Goal: Task Accomplishment & Management: Complete application form

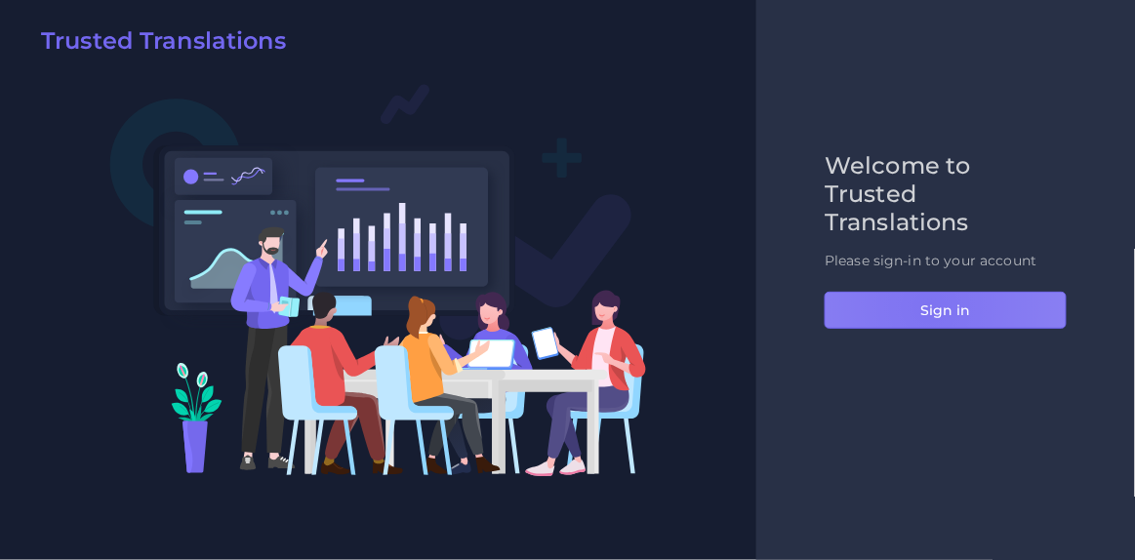
click at [929, 306] on button "Sign in" at bounding box center [946, 310] width 242 height 37
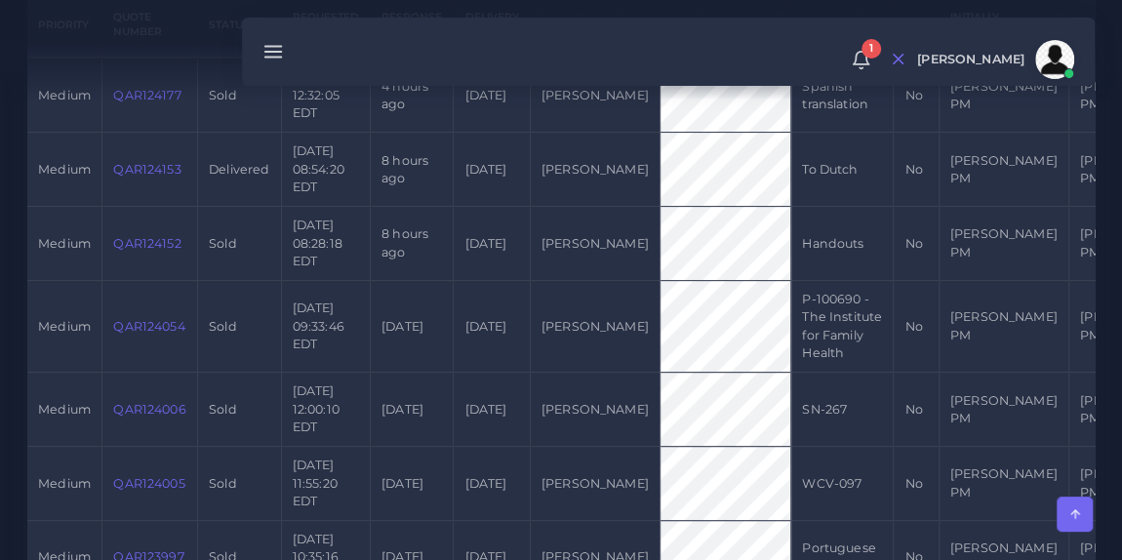
scroll to position [563, 0]
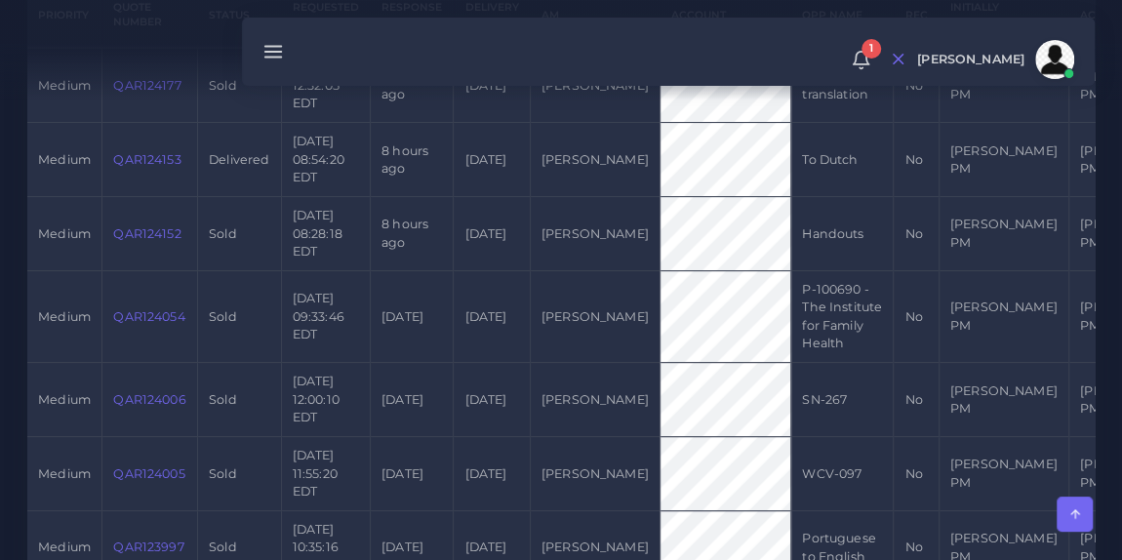
click at [125, 241] on link "QAR124152" at bounding box center [146, 233] width 67 height 15
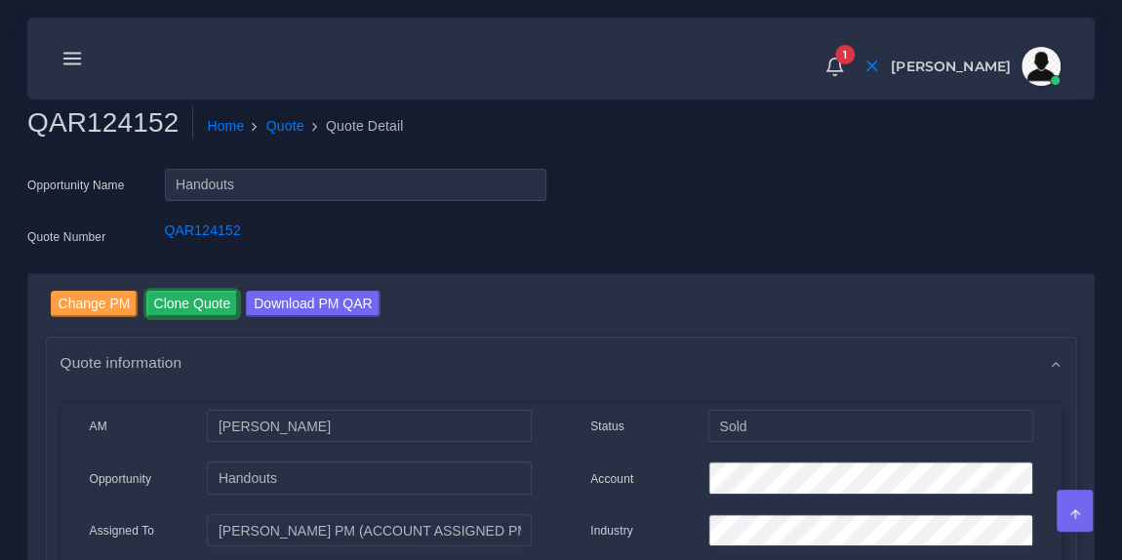
click at [194, 302] on input "Clone Quote" at bounding box center [192, 304] width 93 height 26
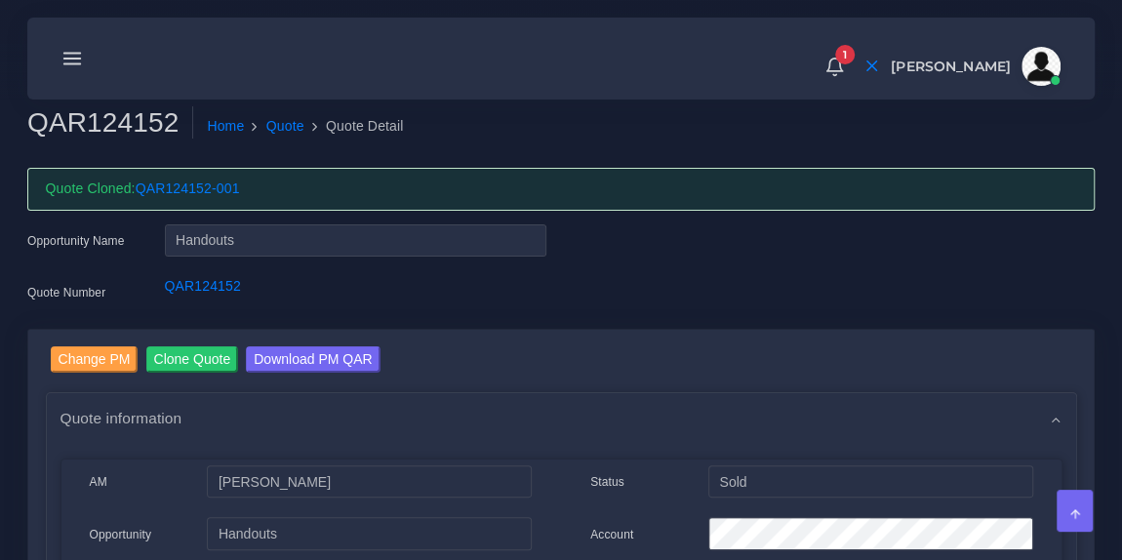
click at [183, 189] on link "QAR124152-001" at bounding box center [188, 189] width 104 height 16
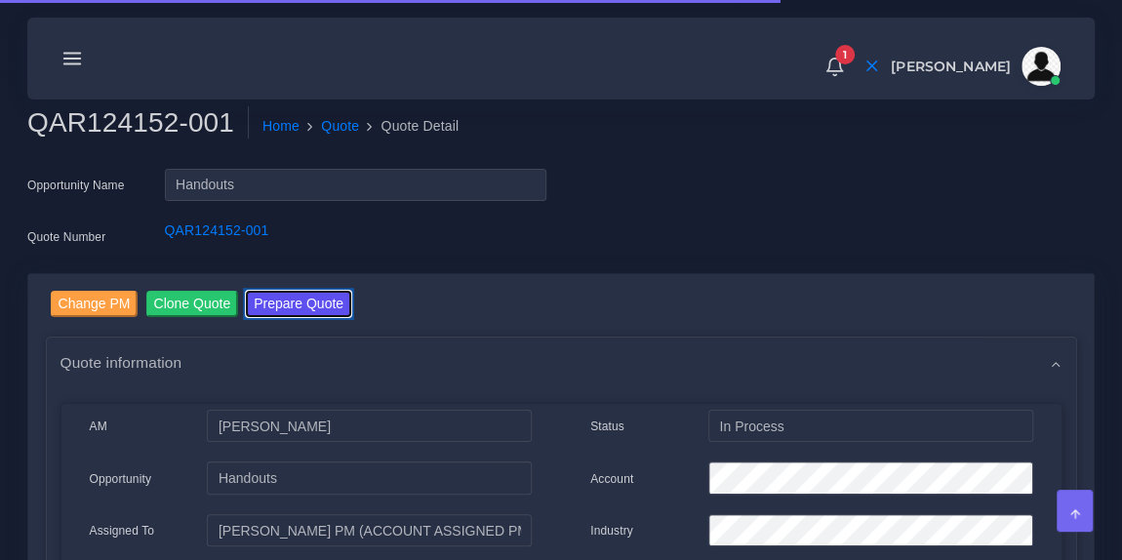
click at [294, 305] on button "Prepare Quote" at bounding box center [298, 304] width 105 height 26
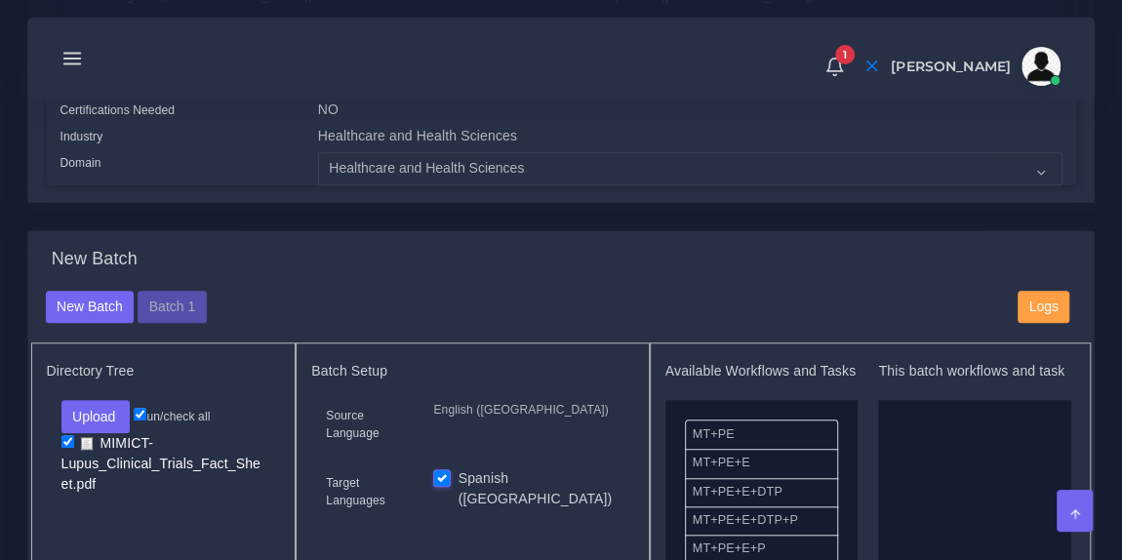
scroll to position [544, 0]
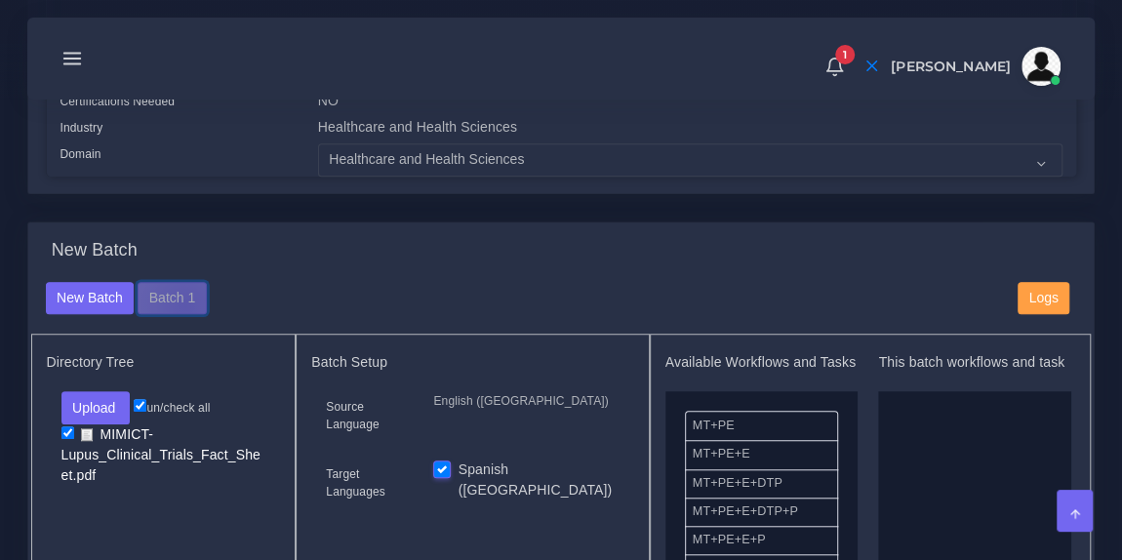
click at [182, 315] on button "Batch 1" at bounding box center [172, 298] width 68 height 33
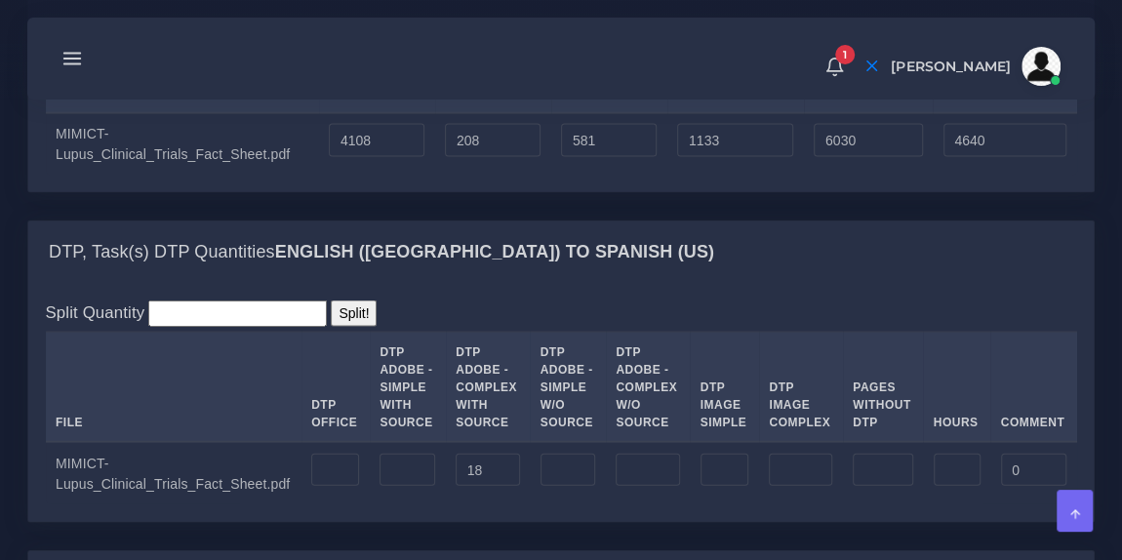
scroll to position [1937, 0]
click at [768, 109] on div "Upload WC from MemSource/Trados CSV File No Match Fuzzy Match Full Match Repeti…" at bounding box center [562, 96] width 1032 height 153
click at [709, 156] on input "1133" at bounding box center [735, 139] width 116 height 33
type input "2581"
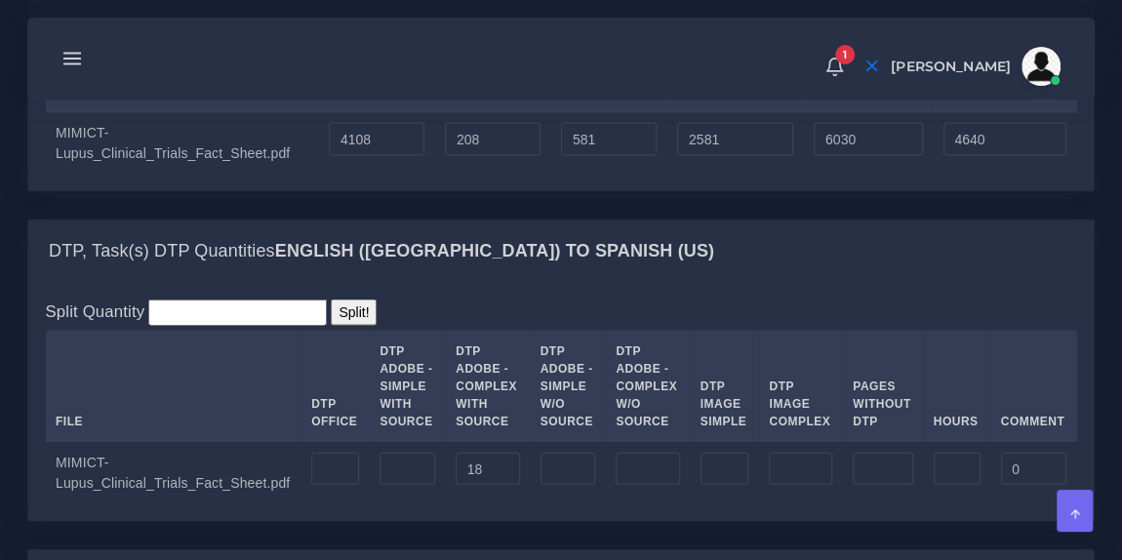
type input "7478"
type input "5002"
click at [509, 76] on div "1 Notifications 1 New Driver Update: Extra Quality renamed to Quality Changed" at bounding box center [561, 58] width 1040 height 68
click at [709, 71] on div "1 Notifications 1 New Driver Update: Extra Quality renamed to Quality Changed" at bounding box center [561, 58] width 1040 height 68
click at [329, 156] on input "4108" at bounding box center [377, 139] width 96 height 33
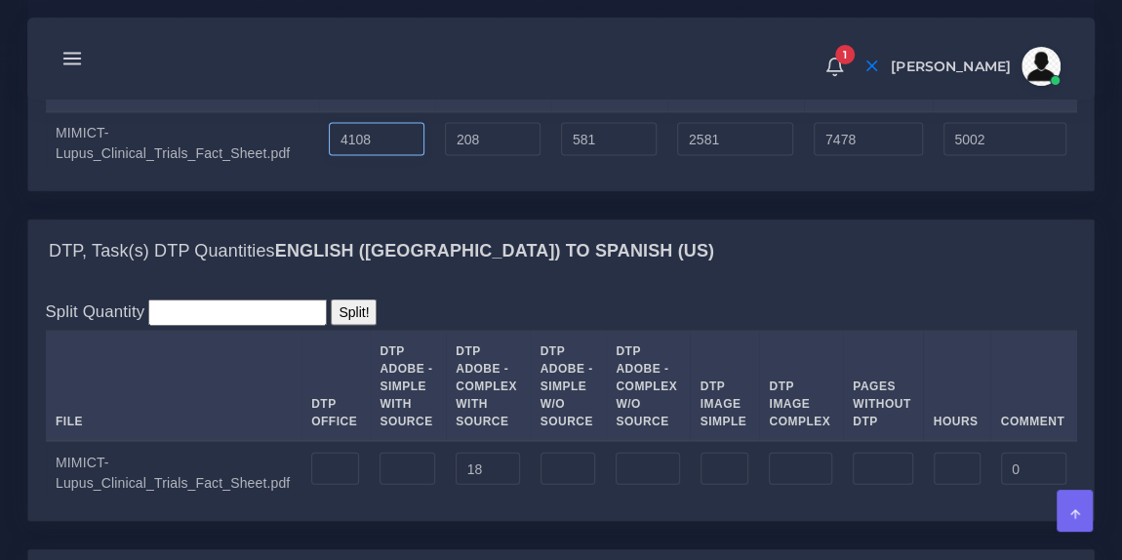
click at [329, 156] on input "4108" at bounding box center [377, 139] width 96 height 33
type input "13583"
type input "16953"
type input "14477"
click at [500, 91] on div "1 Notifications 1 New Driver Update: Extra Quality renamed to Quality Changed" at bounding box center [561, 58] width 1040 height 68
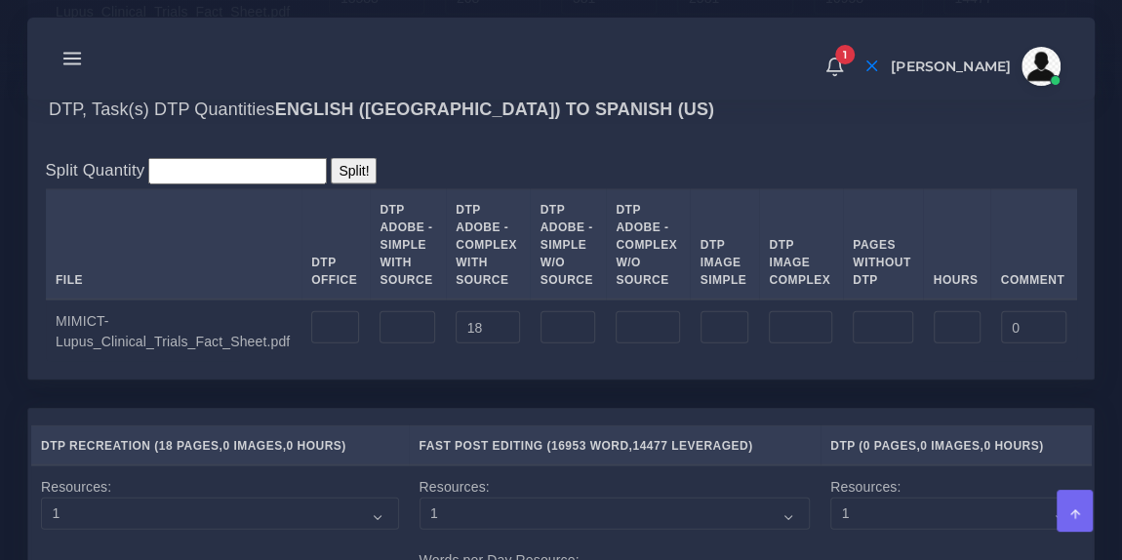
scroll to position [2081, 0]
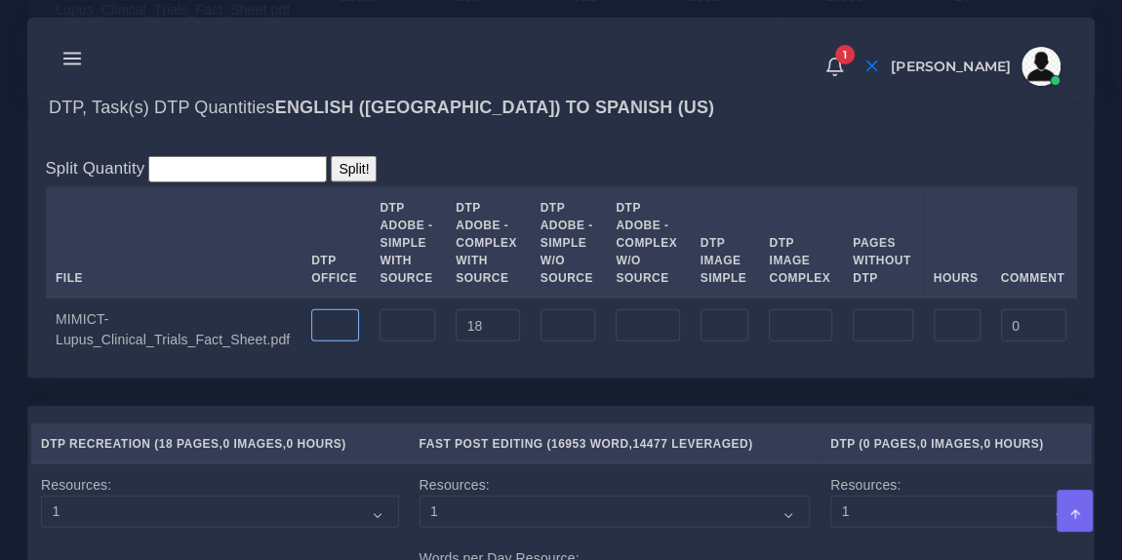
click at [311, 343] on input "number" at bounding box center [335, 325] width 48 height 33
type input "102"
click at [483, 221] on div "Split Quantity Split! File DTP Office DTP Adobe - Simple With Source DTP Adobe …" at bounding box center [561, 259] width 1066 height 238
click at [709, 343] on input "number" at bounding box center [725, 325] width 49 height 33
type input "3"
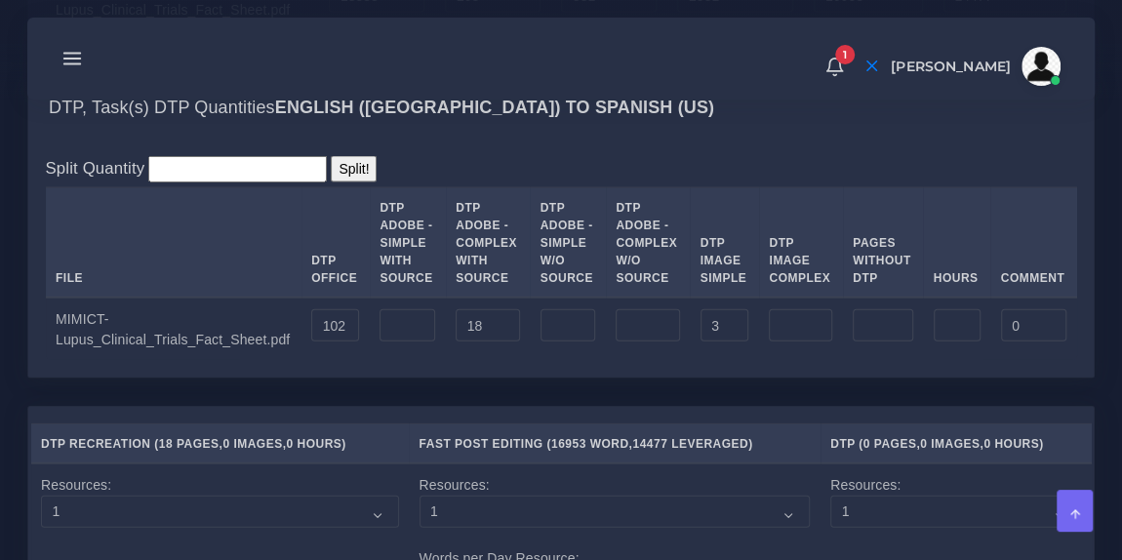
click at [695, 229] on div "Split Quantity Split! File DTP Office DTP Adobe - Simple With Source DTP Adobe …" at bounding box center [562, 258] width 1032 height 204
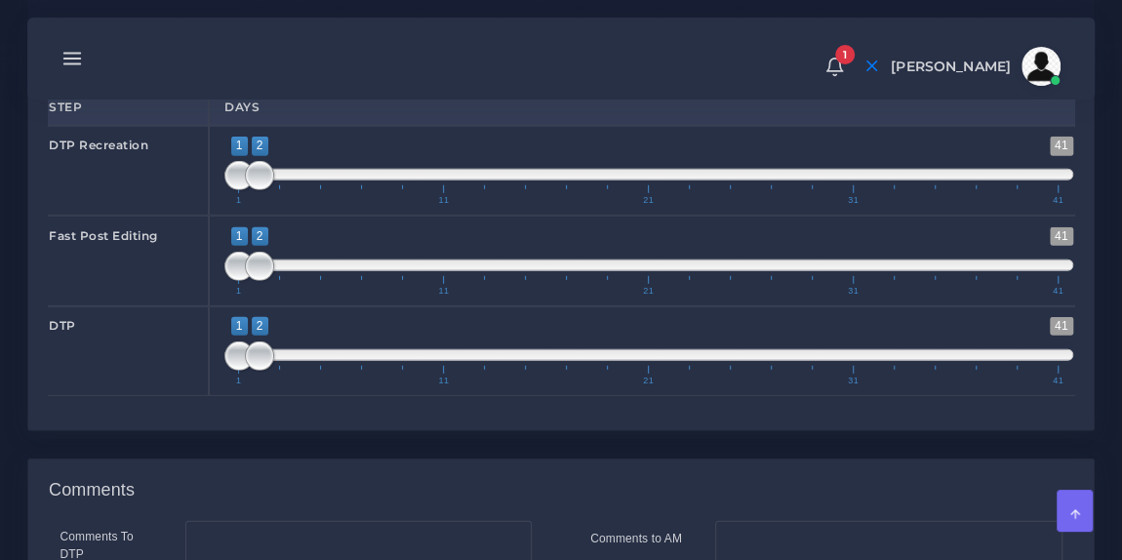
scroll to position [2686, 0]
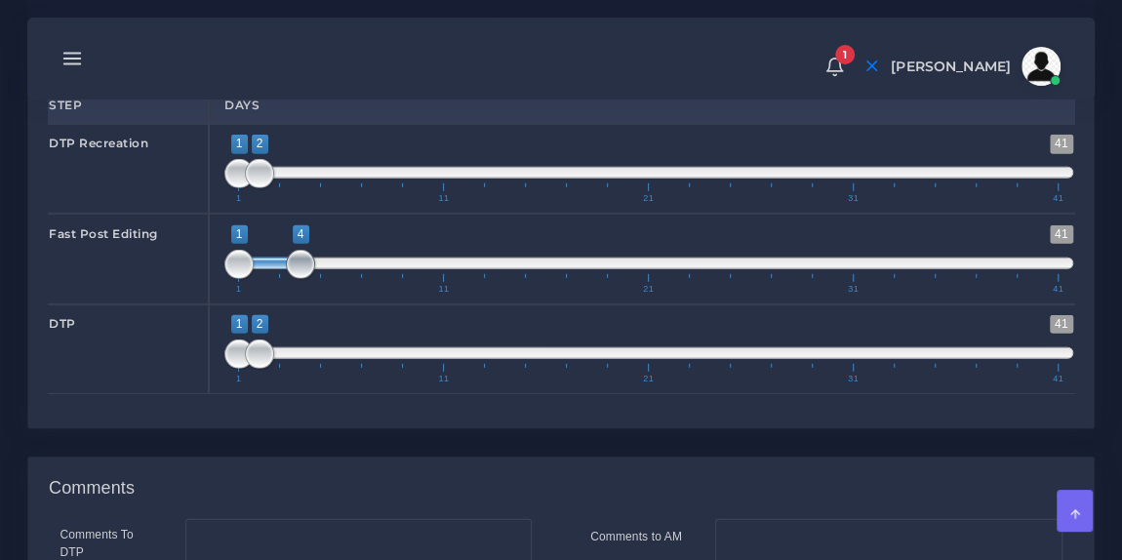
drag, startPoint x: 263, startPoint y: 338, endPoint x: 316, endPoint y: 339, distance: 53.7
click at [315, 279] on span at bounding box center [300, 264] width 29 height 29
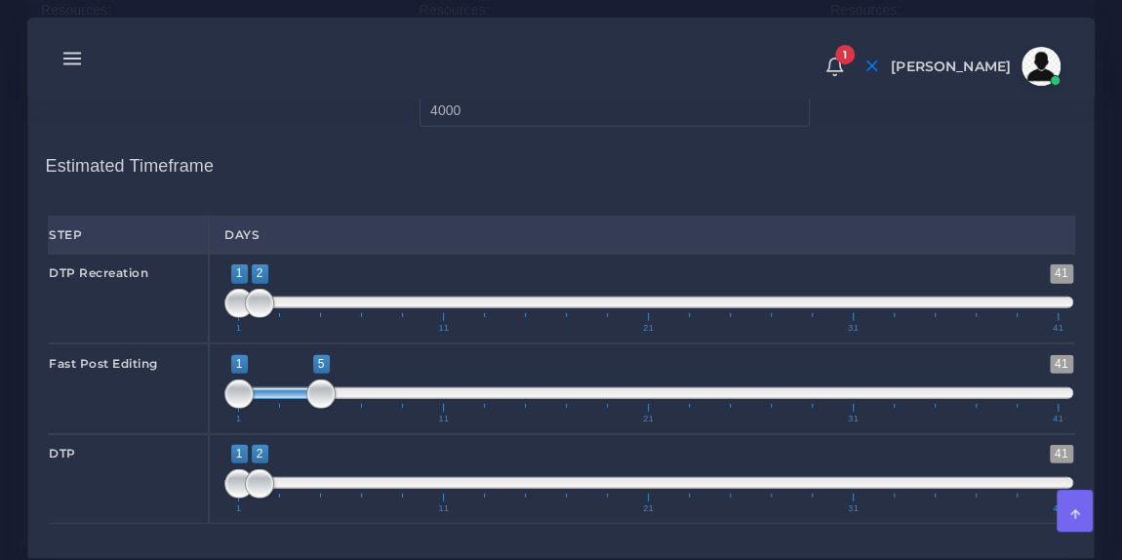
scroll to position [2558, 0]
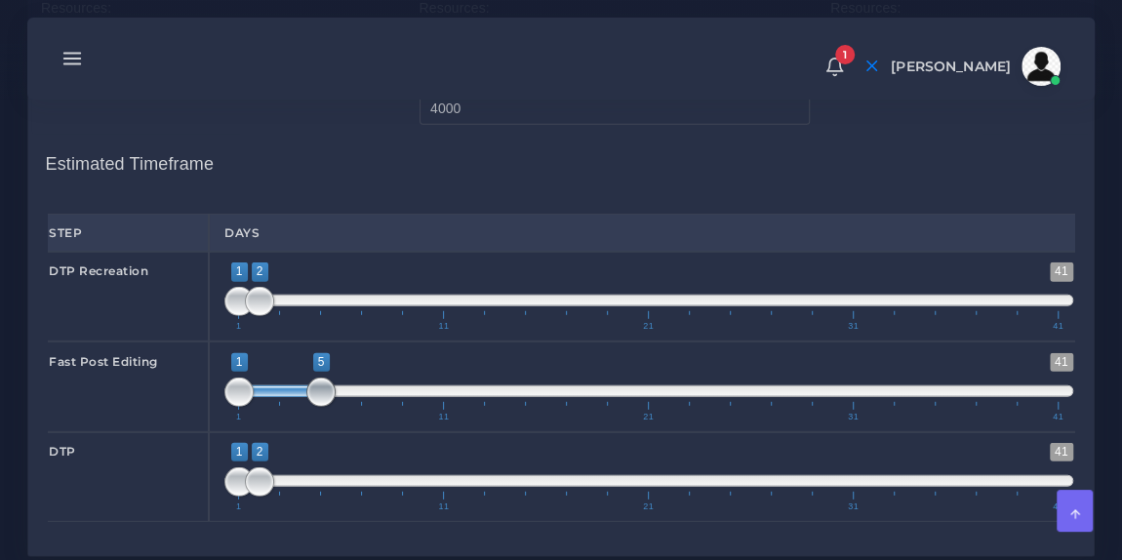
type input "1;4"
drag, startPoint x: 318, startPoint y: 463, endPoint x: 303, endPoint y: 458, distance: 16.4
click at [303, 407] on span at bounding box center [300, 392] width 29 height 29
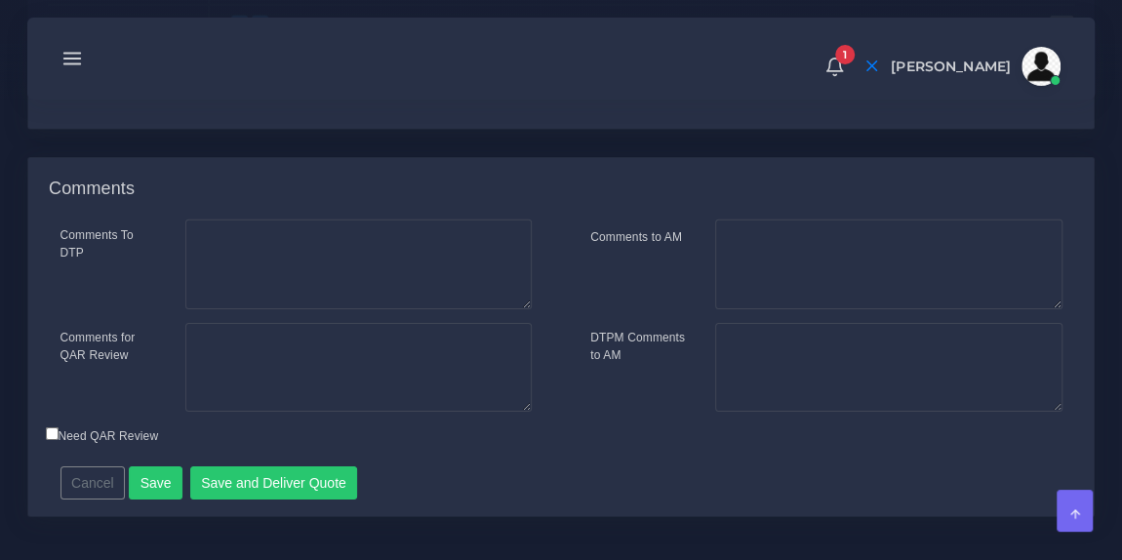
scroll to position [3080, 0]
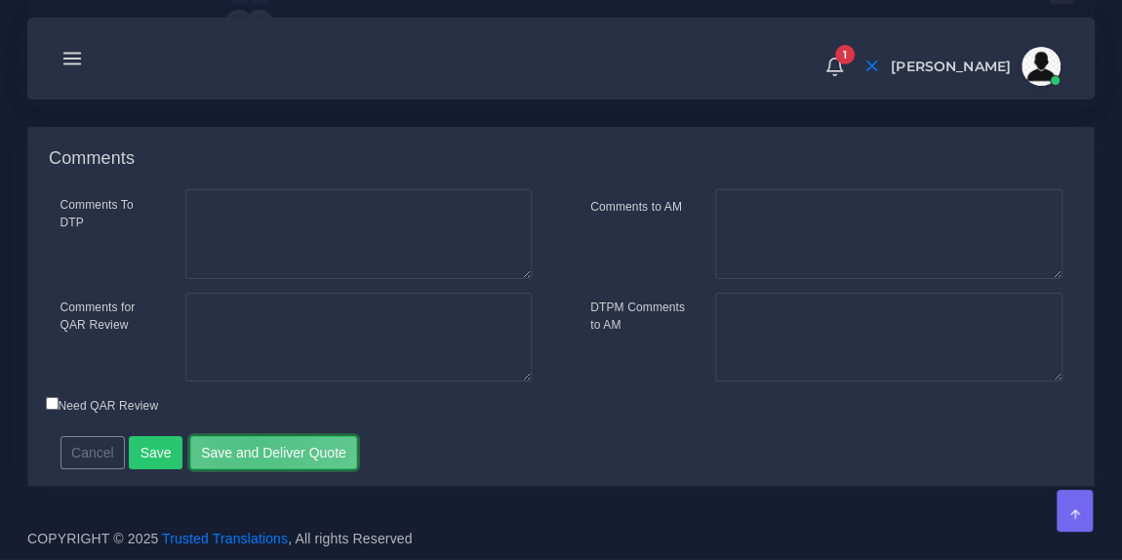
click at [245, 442] on button "Save and Deliver Quote" at bounding box center [274, 452] width 168 height 33
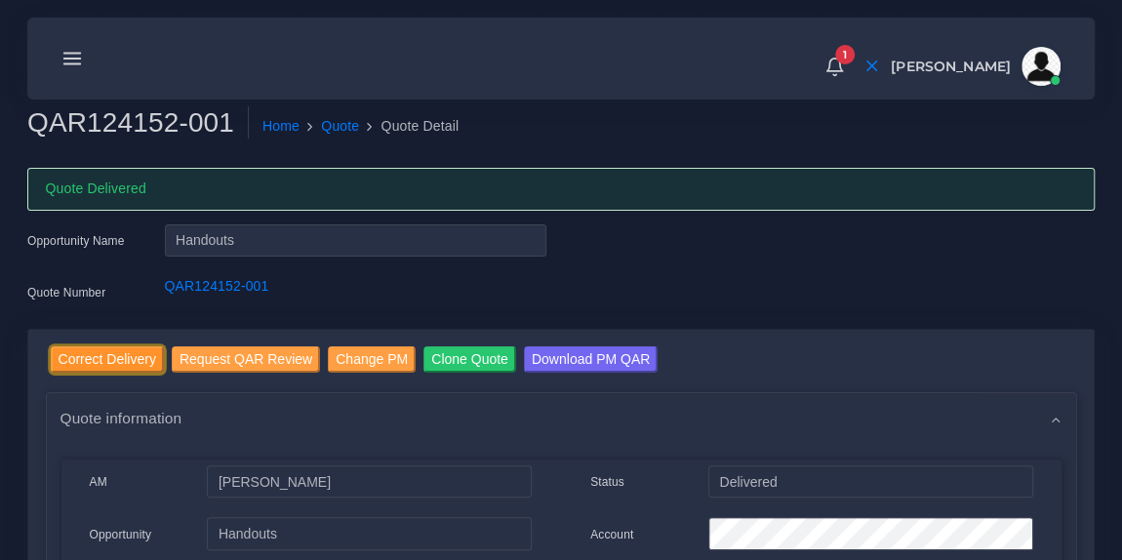
click at [134, 360] on input "Correct Delivery" at bounding box center [107, 359] width 113 height 26
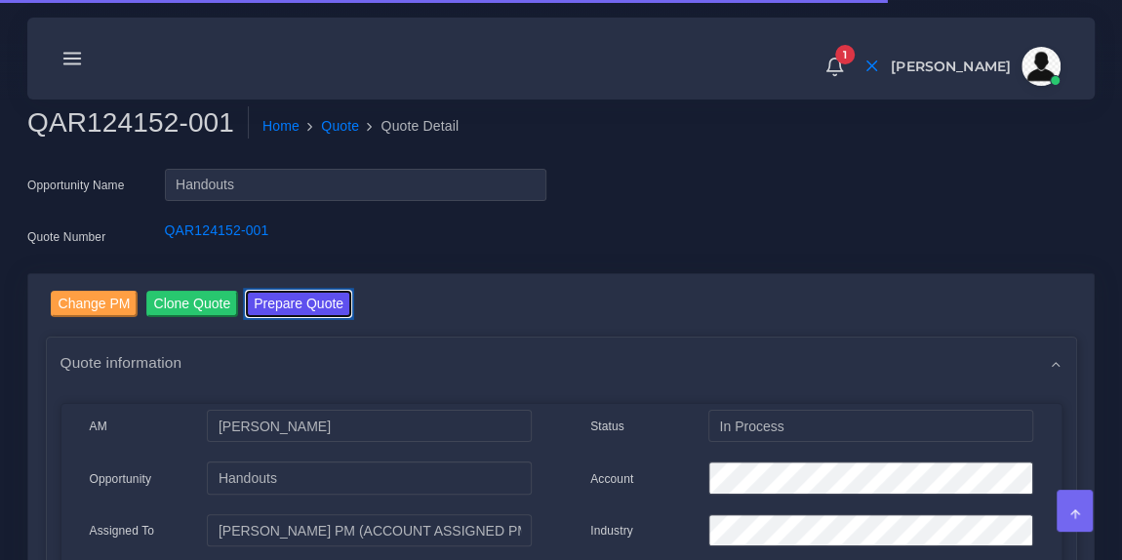
click at [318, 298] on button "Prepare Quote" at bounding box center [298, 304] width 105 height 26
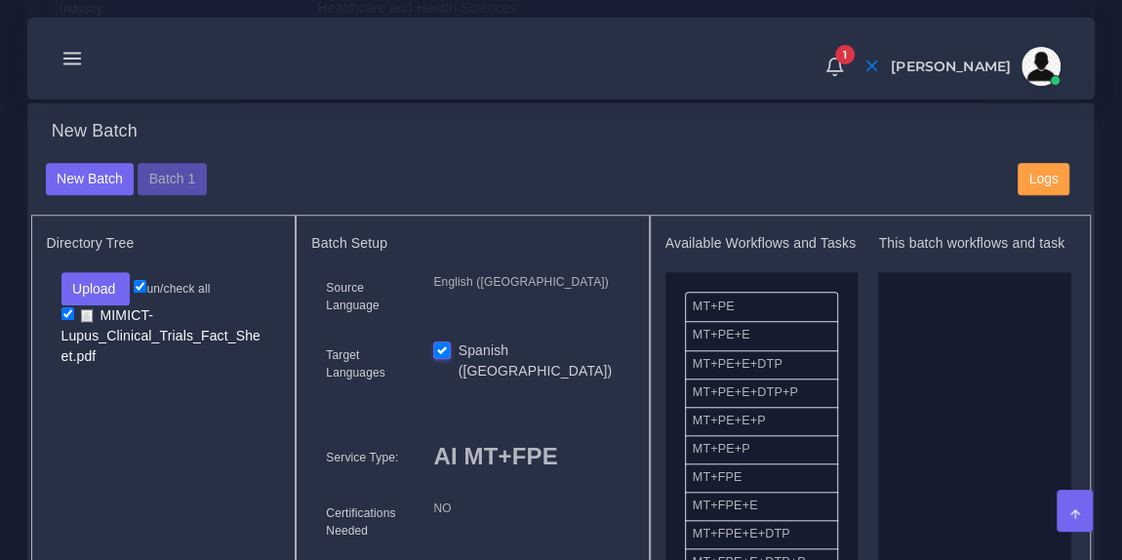
scroll to position [672, 0]
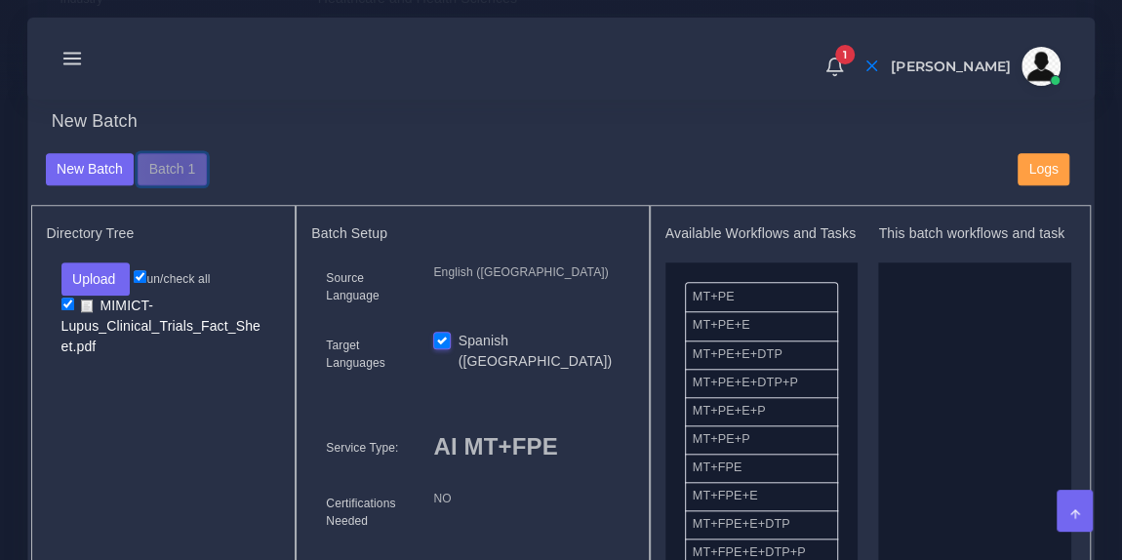
click at [177, 183] on button "Batch 1" at bounding box center [172, 169] width 68 height 33
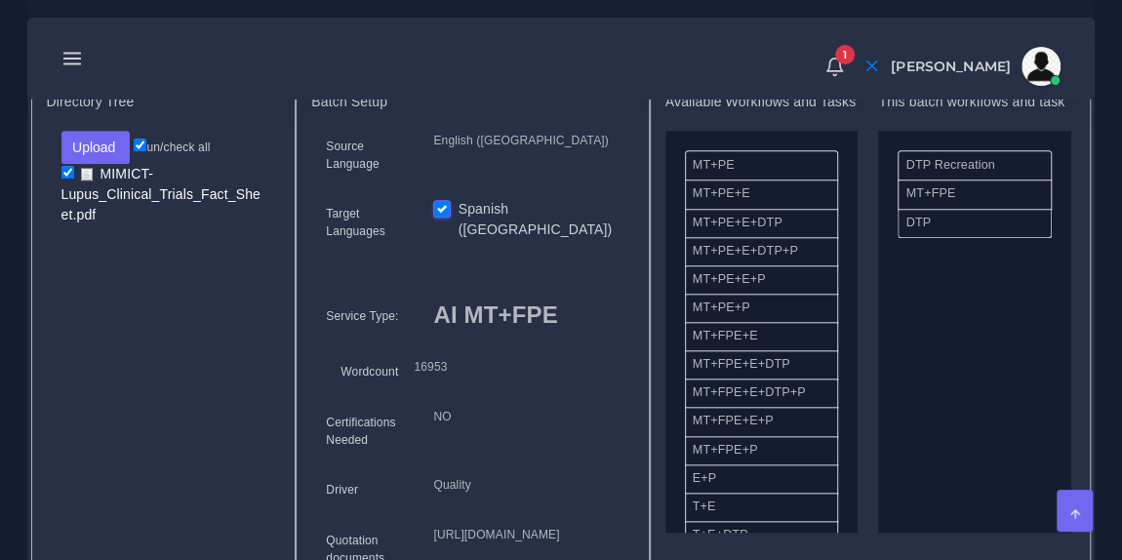
scroll to position [803, 0]
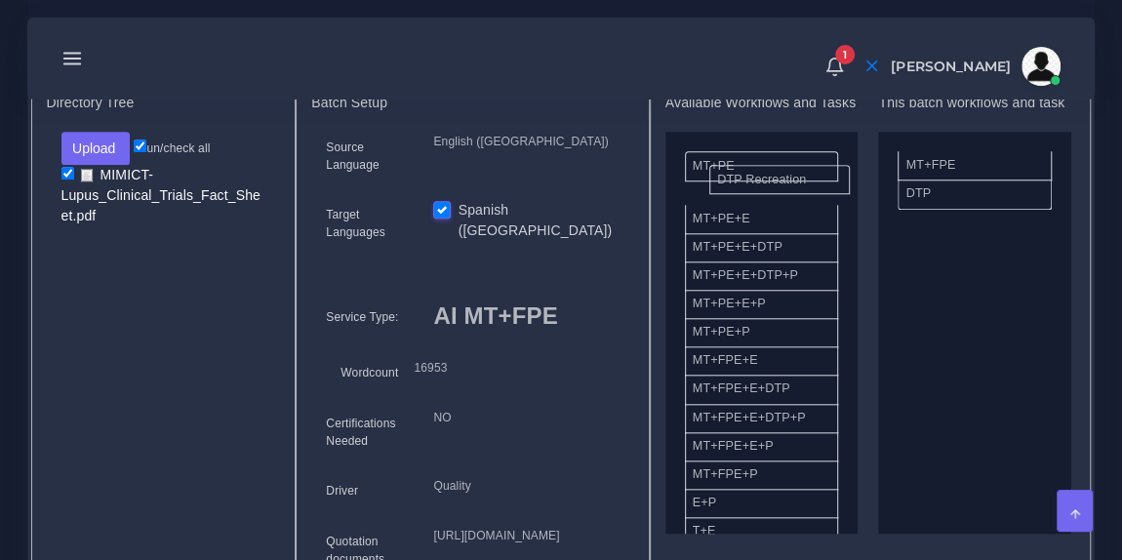
drag, startPoint x: 923, startPoint y: 191, endPoint x: 734, endPoint y: 188, distance: 189.3
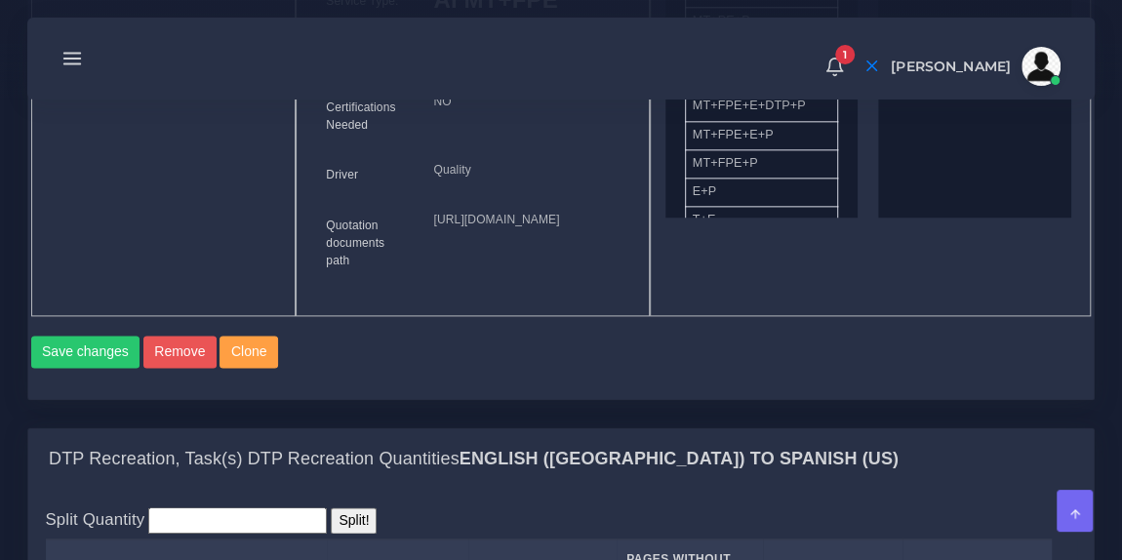
scroll to position [1121, 0]
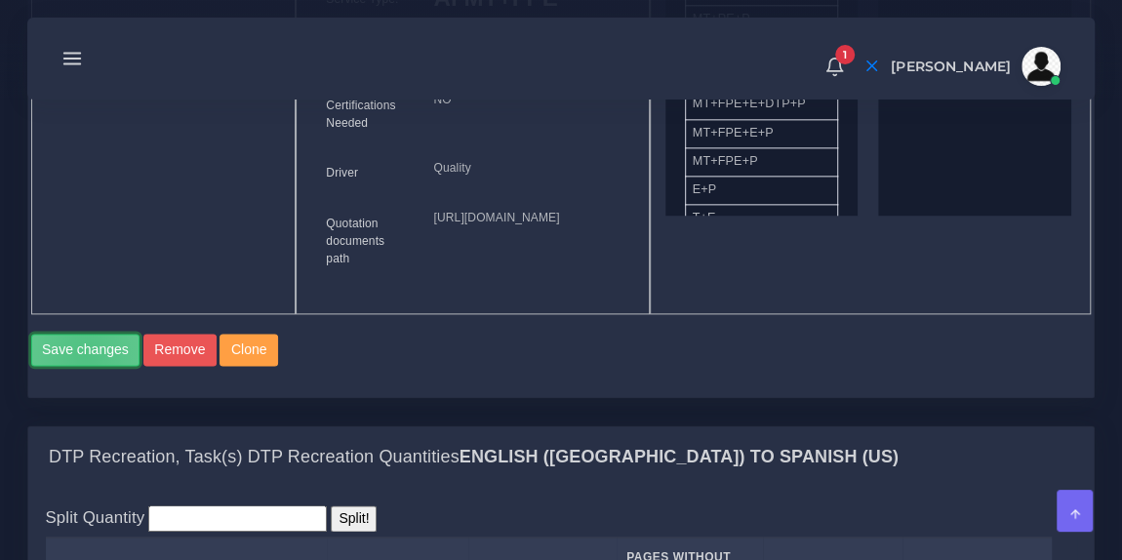
click at [85, 367] on button "Save changes" at bounding box center [85, 350] width 109 height 33
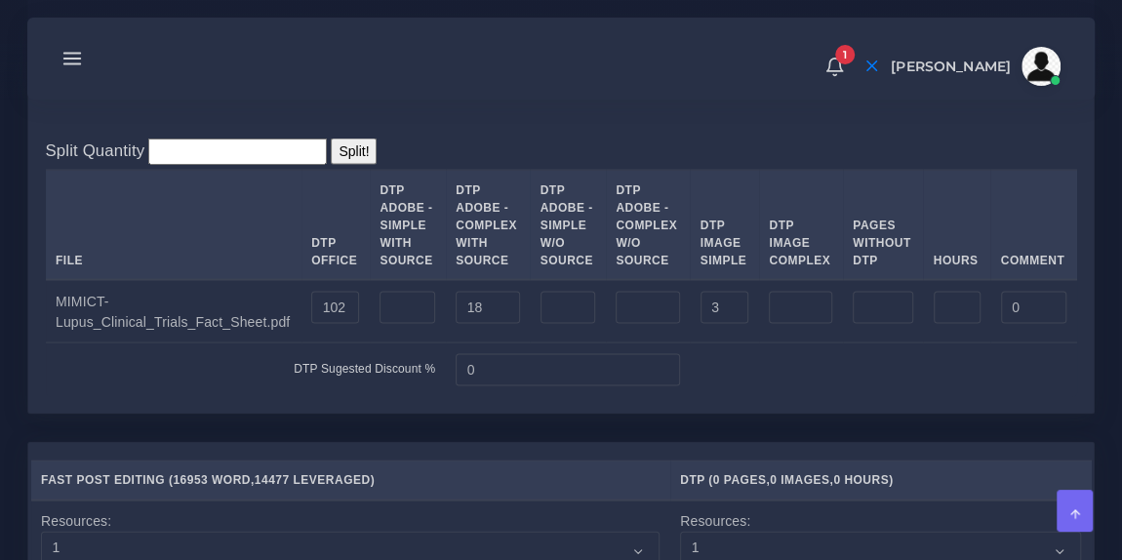
scroll to position [1829, 0]
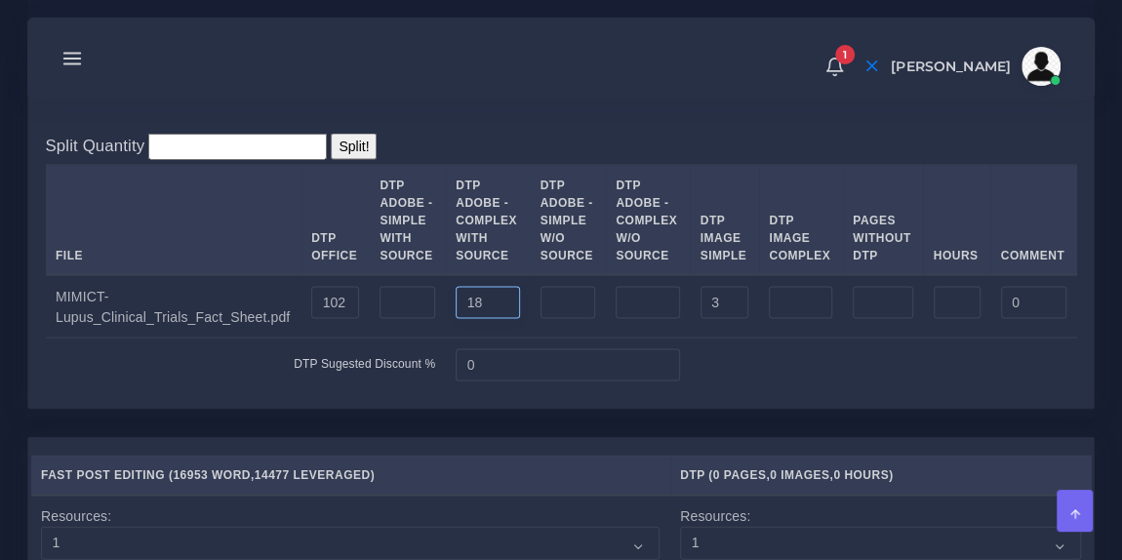
click at [464, 319] on input "18" at bounding box center [487, 302] width 63 height 33
type input "1"
click at [710, 319] on input "3" at bounding box center [725, 302] width 49 height 33
click at [799, 391] on td at bounding box center [883, 365] width 386 height 54
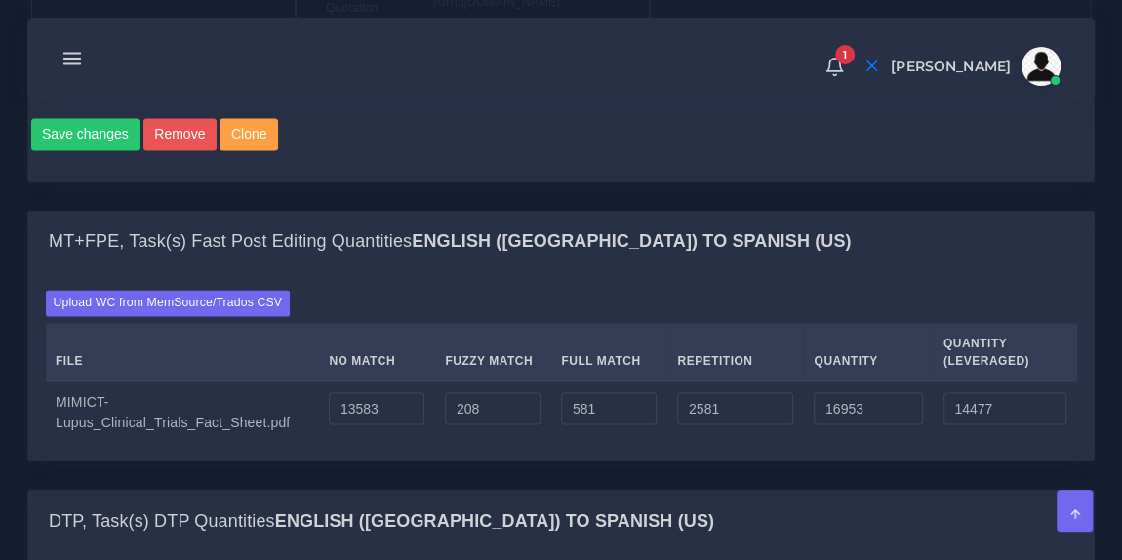
scroll to position [1392, 0]
drag, startPoint x: 377, startPoint y: 493, endPoint x: 304, endPoint y: 493, distance: 72.2
click at [319, 444] on td "13583" at bounding box center [377, 413] width 116 height 62
paste input "9476"
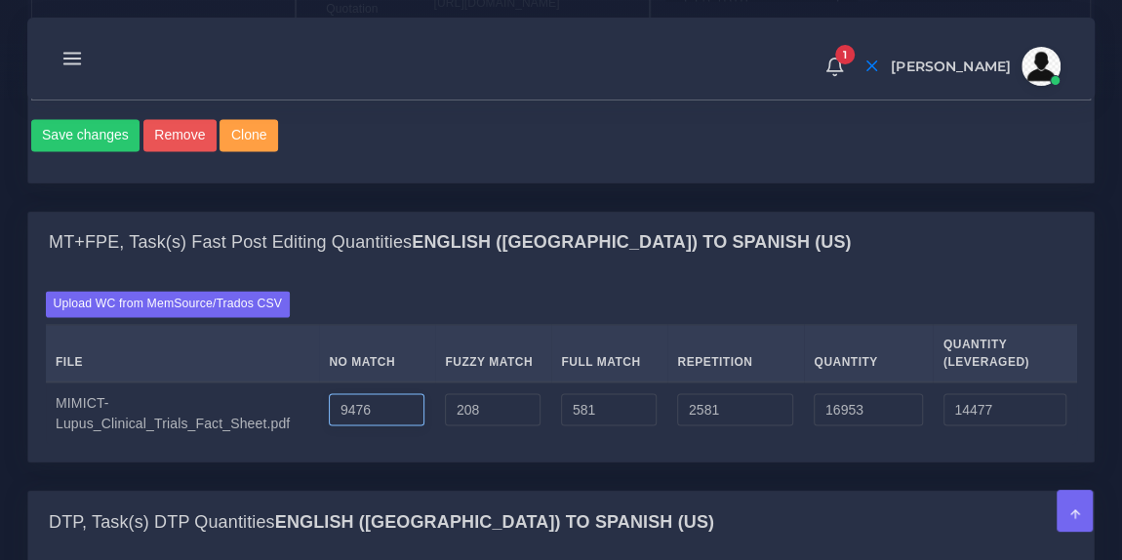
type input "9476"
type input "12846"
type input "10370"
click at [487, 426] on input "208" at bounding box center [493, 409] width 96 height 33
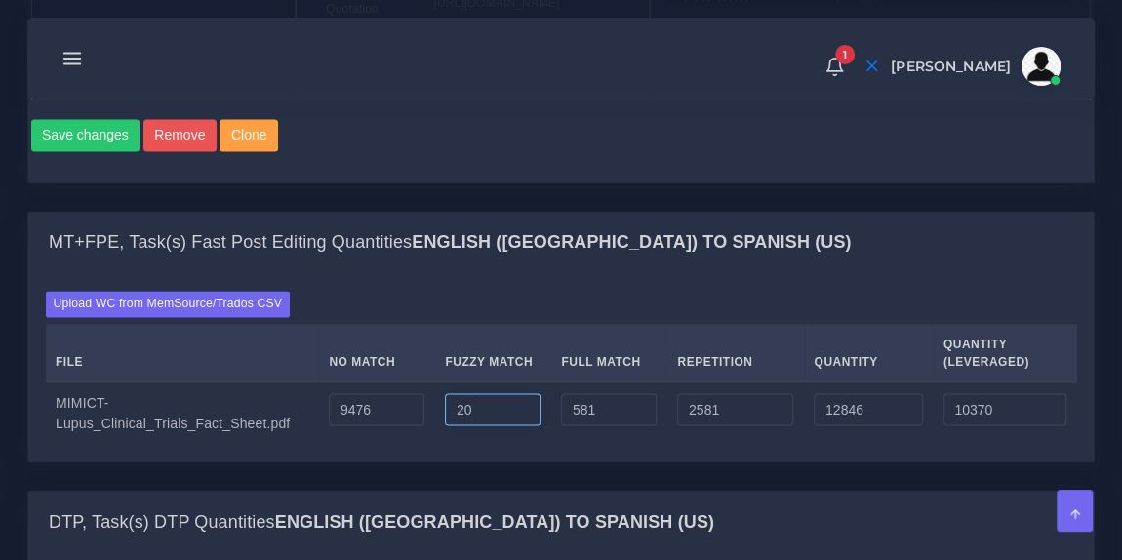
type input "2"
type input "0"
type input "12638"
type input "10266"
click at [612, 426] on input "581" at bounding box center [609, 409] width 96 height 33
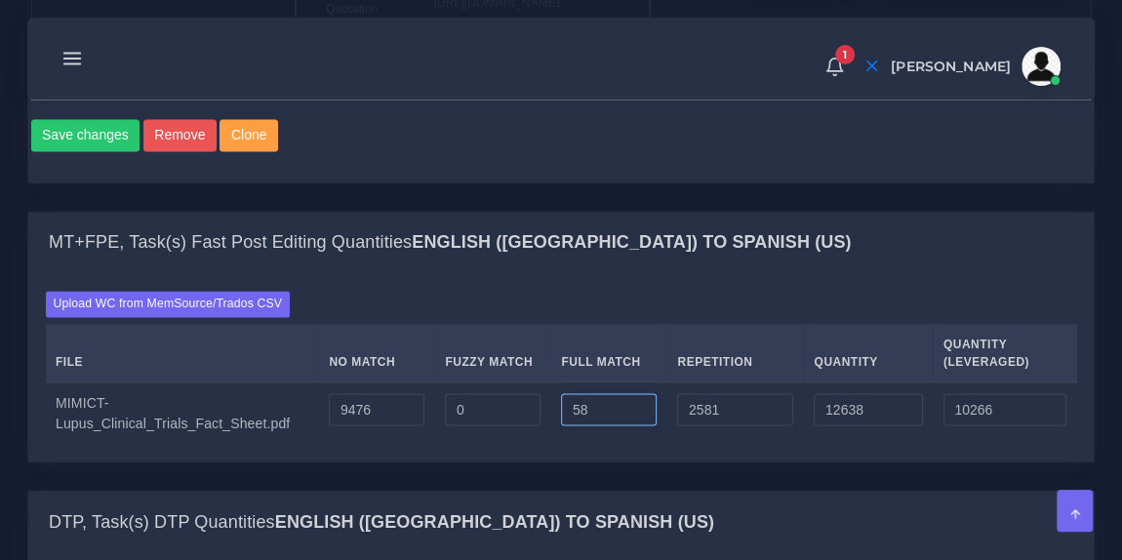
type input "5"
type input "0"
type input "12057"
type input "10121"
click at [706, 426] on input "2581" at bounding box center [735, 409] width 116 height 33
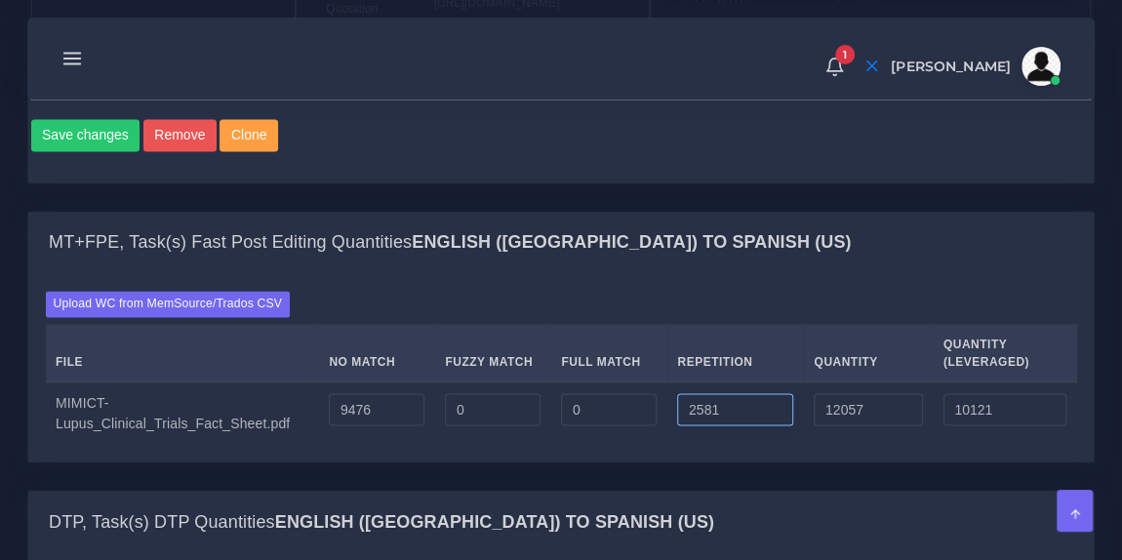
click at [706, 426] on input "2581" at bounding box center [735, 409] width 116 height 33
type input "1448"
type input "10924"
type input "9838"
click at [723, 386] on div "Upload WC from MemSource/Trados CSV File No Match Fuzzy Match Full Match Repeti…" at bounding box center [562, 367] width 1032 height 153
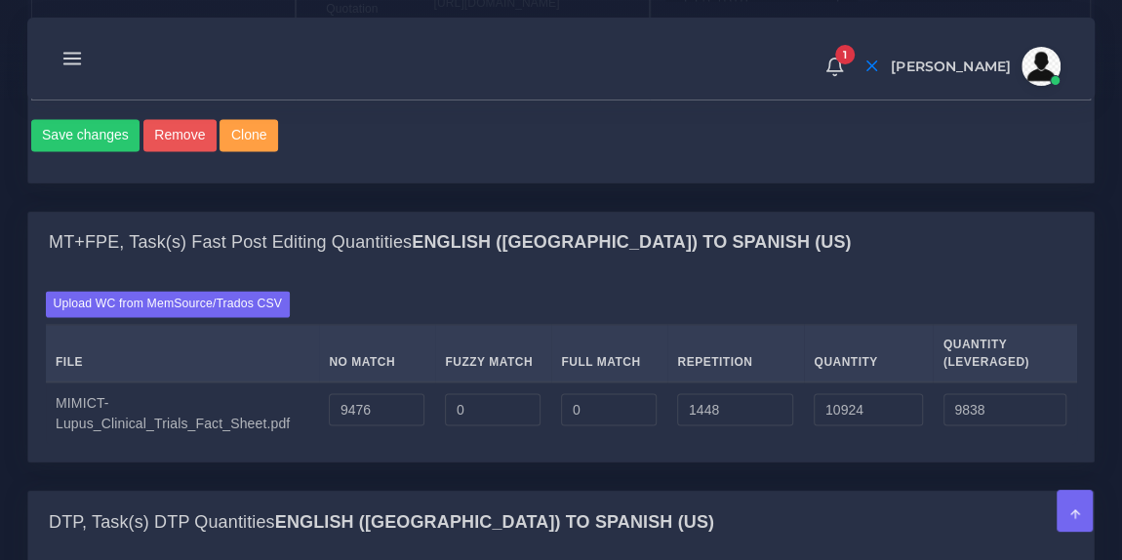
click at [551, 384] on div "Upload WC from MemSource/Trados CSV File No Match Fuzzy Match Full Match Repeti…" at bounding box center [562, 367] width 1032 height 153
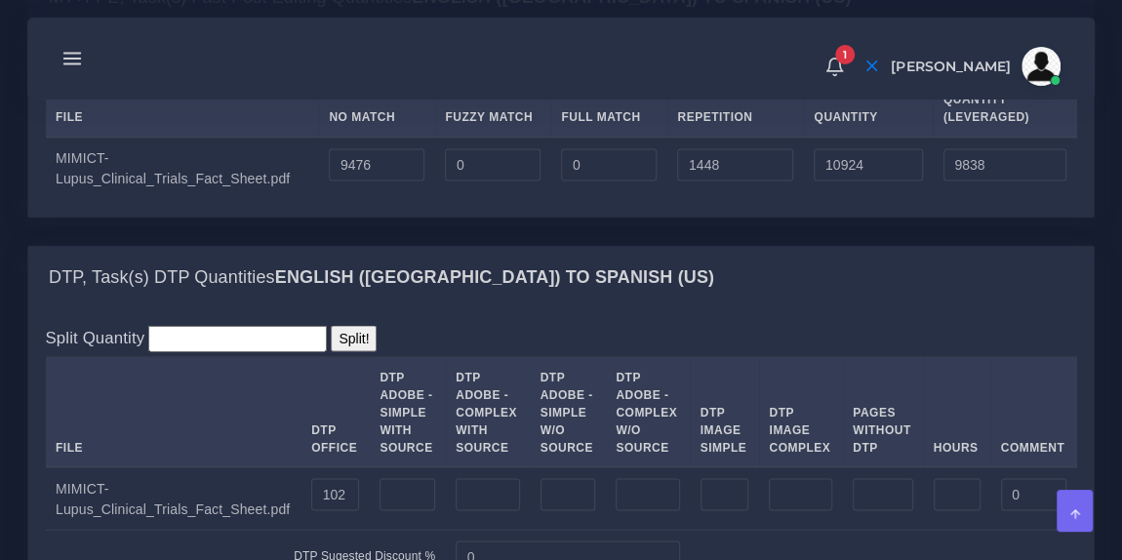
scroll to position [1636, 0]
click at [737, 217] on div "Upload WC from MemSource/Trados CSV File No Match Fuzzy Match Full Match Repeti…" at bounding box center [561, 122] width 1066 height 187
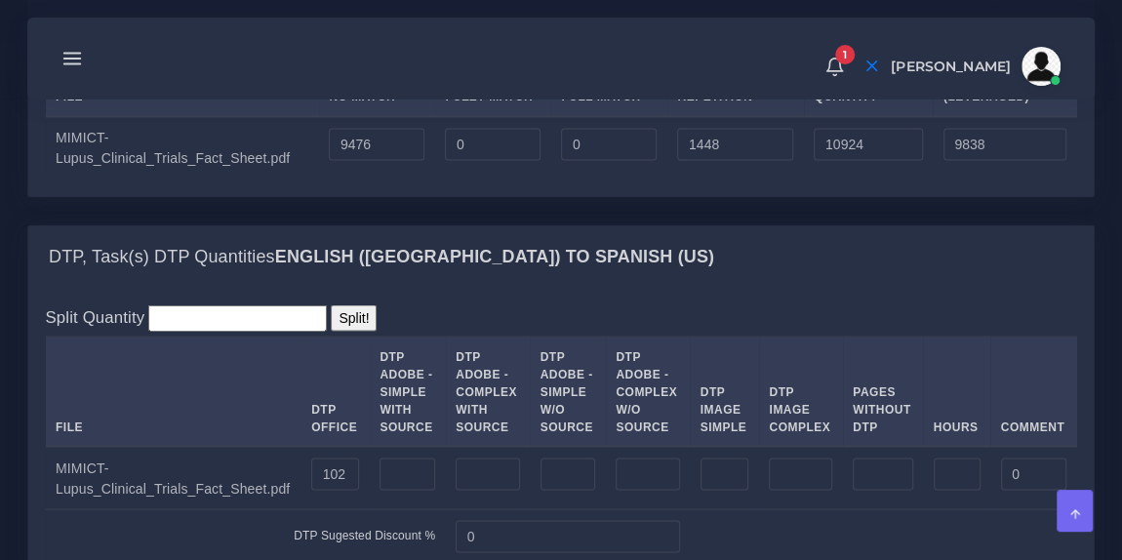
scroll to position [1658, 0]
click at [724, 194] on div "Upload WC from MemSource/Trados CSV File No Match Fuzzy Match Full Match Repeti…" at bounding box center [561, 100] width 1066 height 187
click at [553, 128] on div "Upload WC from MemSource/Trados CSV File No Match Fuzzy Match Full Match Repeti…" at bounding box center [562, 100] width 1032 height 153
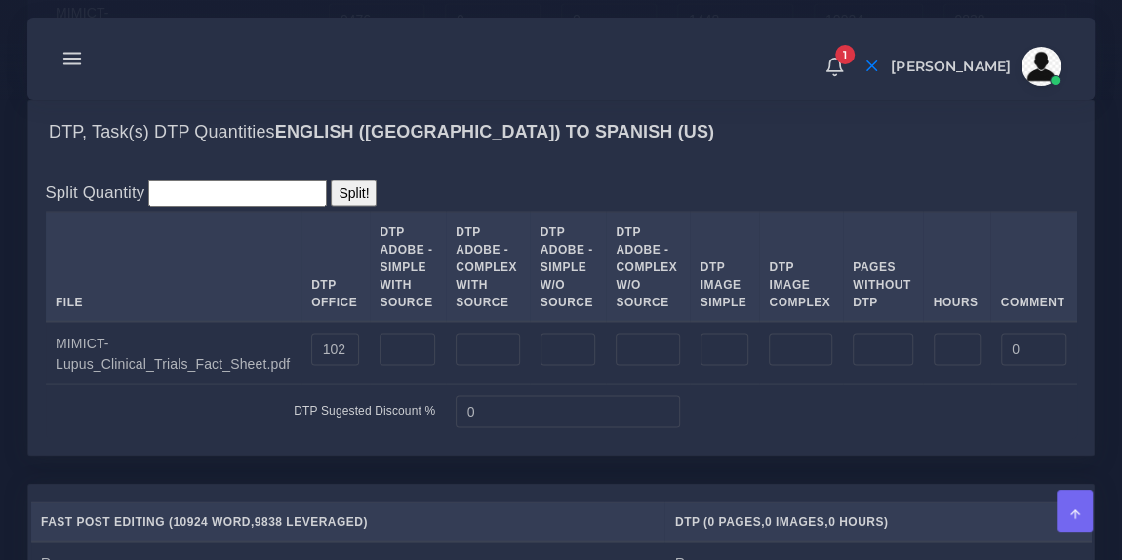
scroll to position [1784, 0]
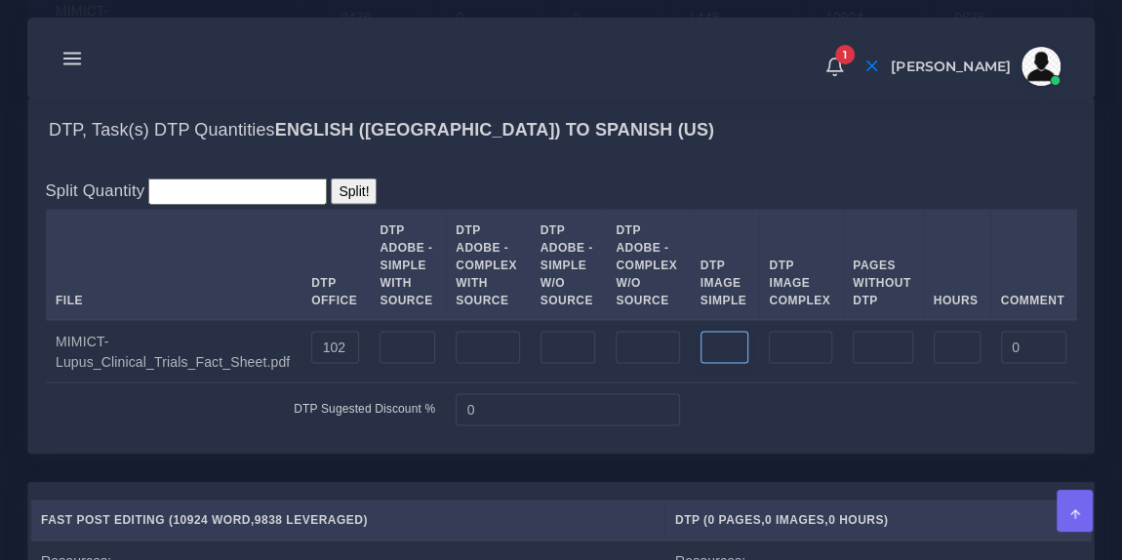
click at [701, 364] on input "number" at bounding box center [725, 347] width 49 height 33
type input "3"
click at [669, 262] on div "Split Quantity Split! File DTP Office DTP Adobe - Simple With Source DTP Adobe …" at bounding box center [561, 306] width 1066 height 293
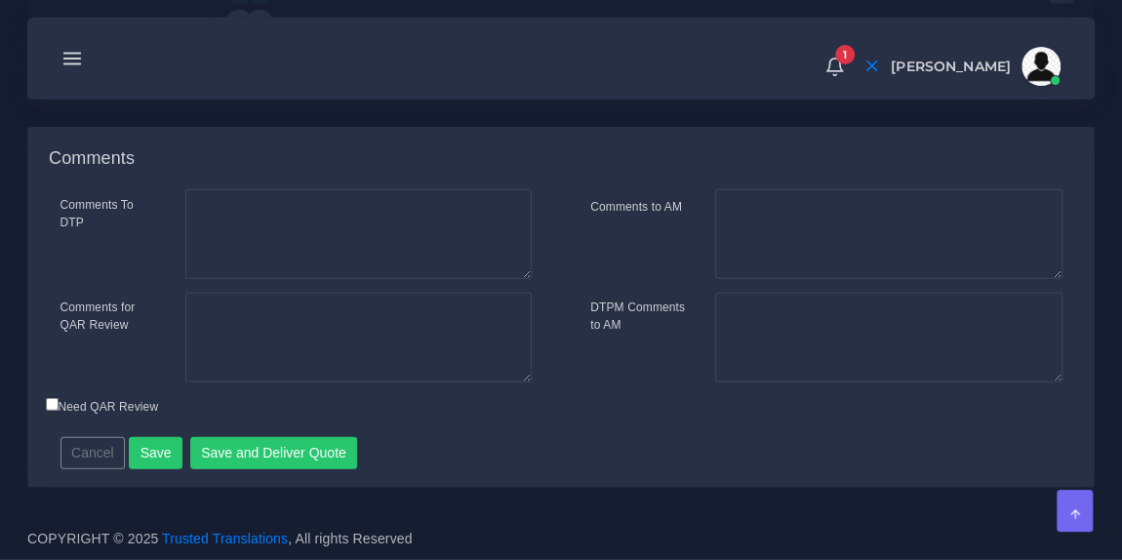
scroll to position [2788, 0]
click at [276, 446] on button "Save and Deliver Quote" at bounding box center [274, 453] width 168 height 33
